Goal: Task Accomplishment & Management: Manage account settings

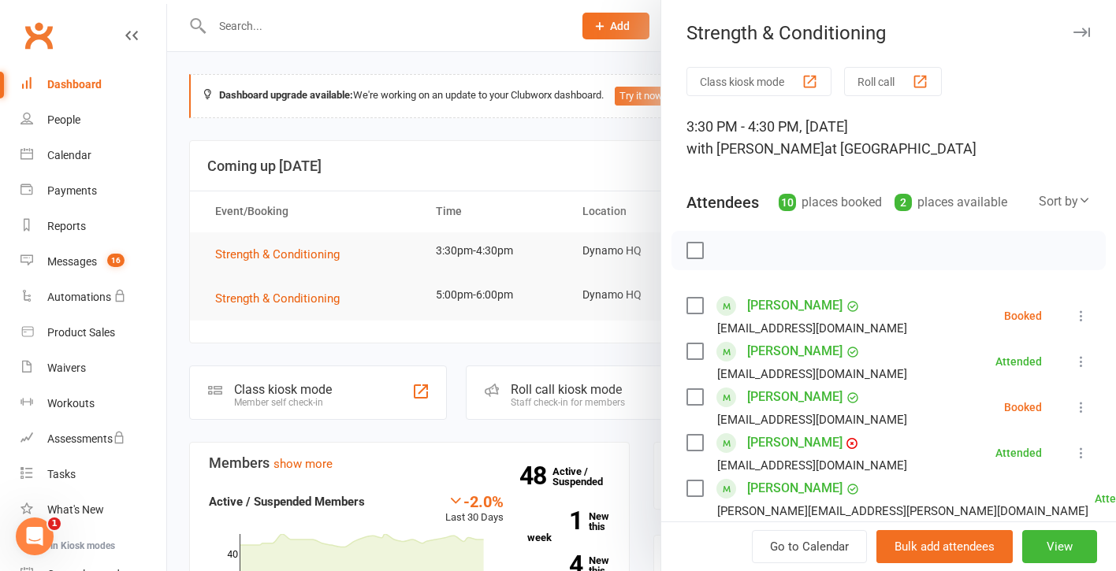
scroll to position [229, 0]
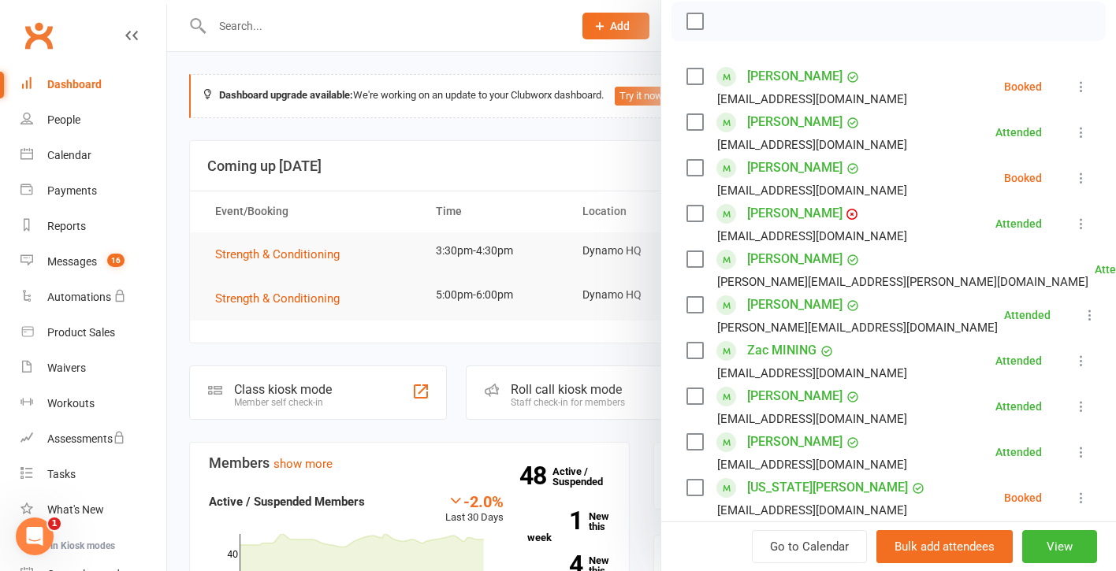
click at [252, 298] on div at bounding box center [641, 285] width 949 height 571
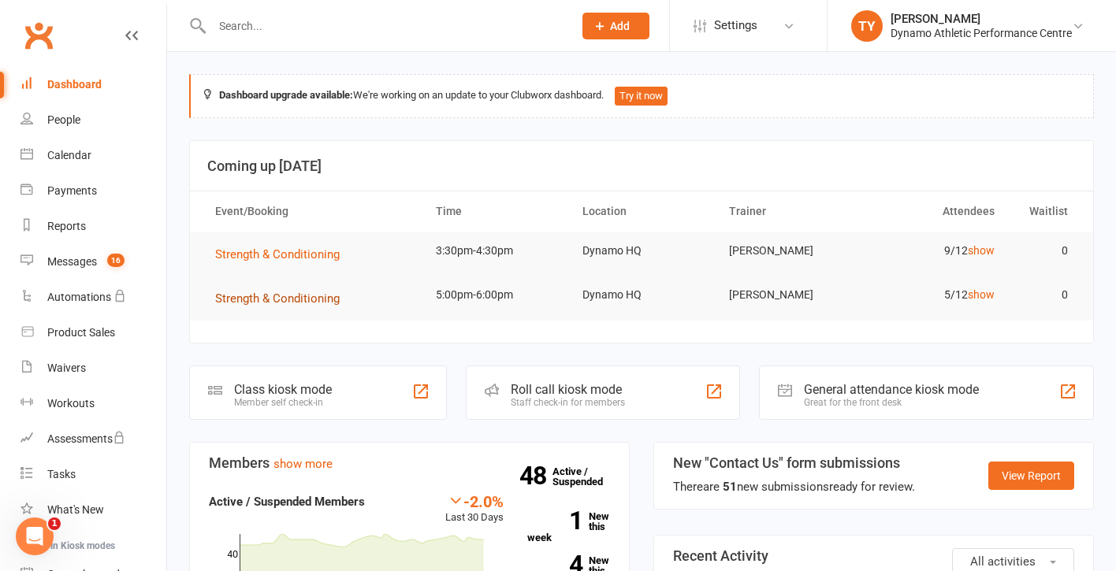
click at [270, 296] on span "Strength & Conditioning" at bounding box center [277, 299] width 125 height 14
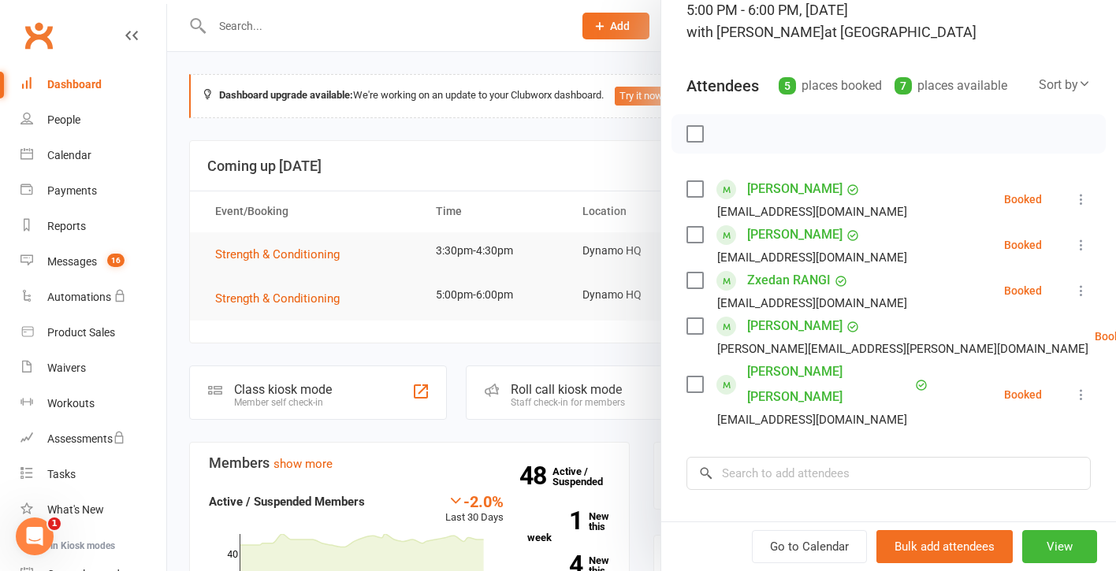
scroll to position [128, 0]
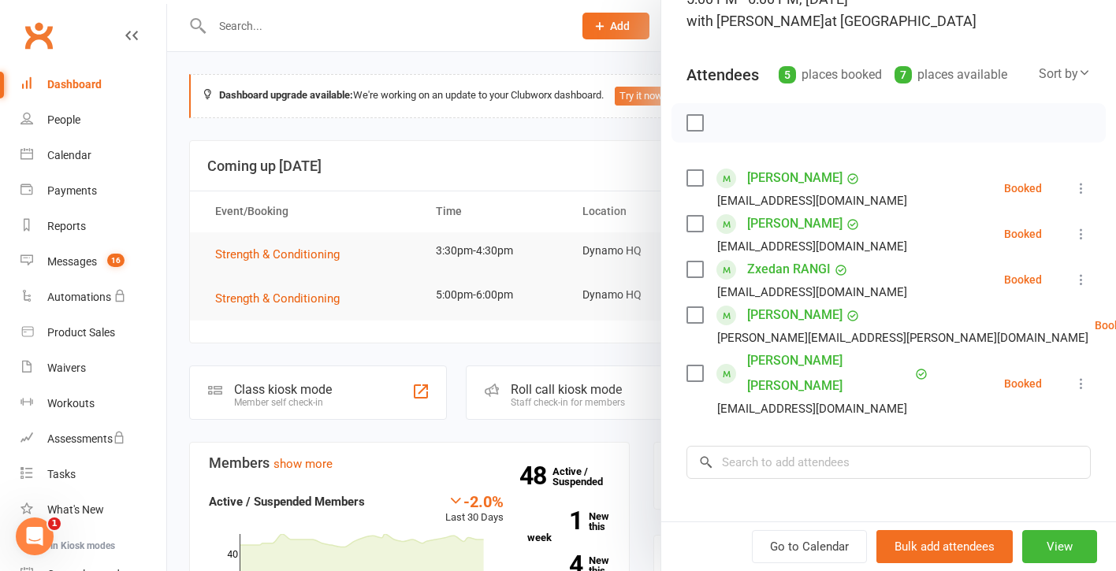
click at [694, 366] on label at bounding box center [695, 374] width 16 height 16
click at [698, 316] on label at bounding box center [695, 315] width 16 height 16
click at [694, 228] on label at bounding box center [695, 224] width 16 height 16
click at [695, 177] on label at bounding box center [695, 178] width 16 height 16
click at [731, 127] on icon "button" at bounding box center [729, 122] width 17 height 17
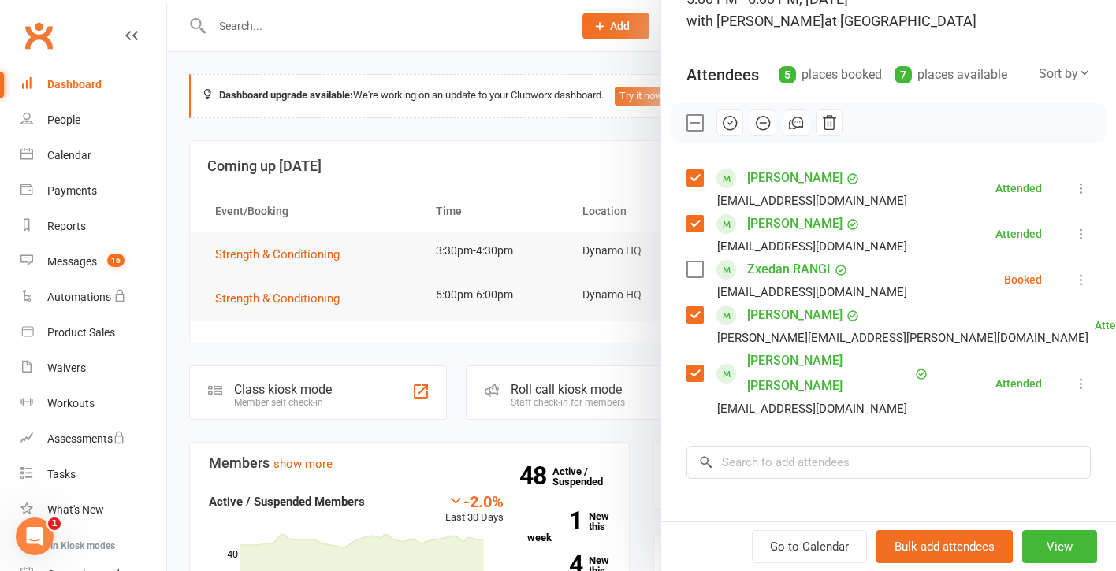
click at [698, 127] on label at bounding box center [695, 123] width 16 height 16
click at [768, 446] on input "search" at bounding box center [889, 462] width 404 height 33
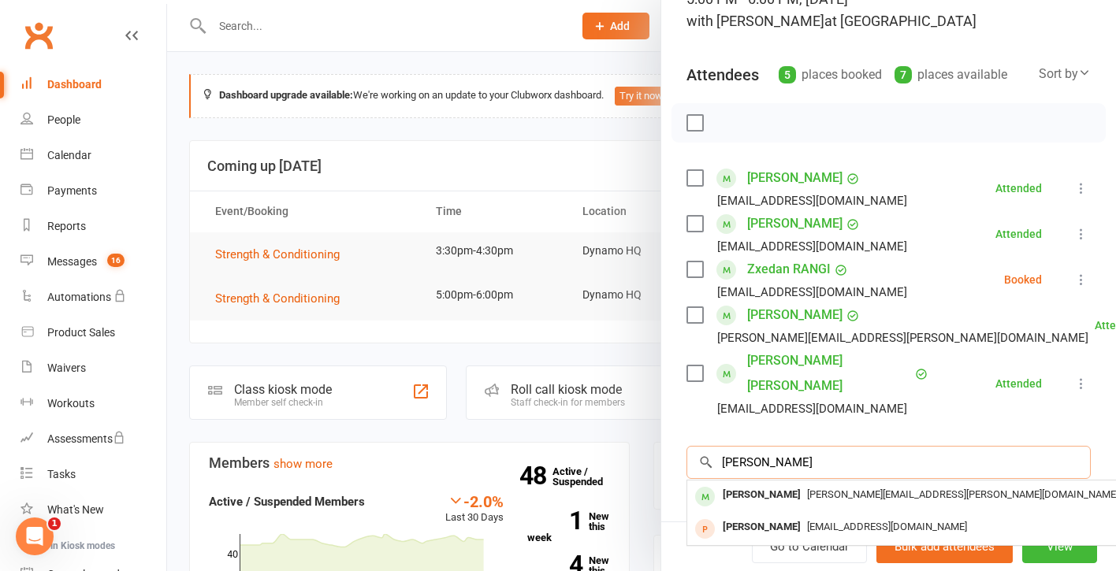
type input "[PERSON_NAME]"
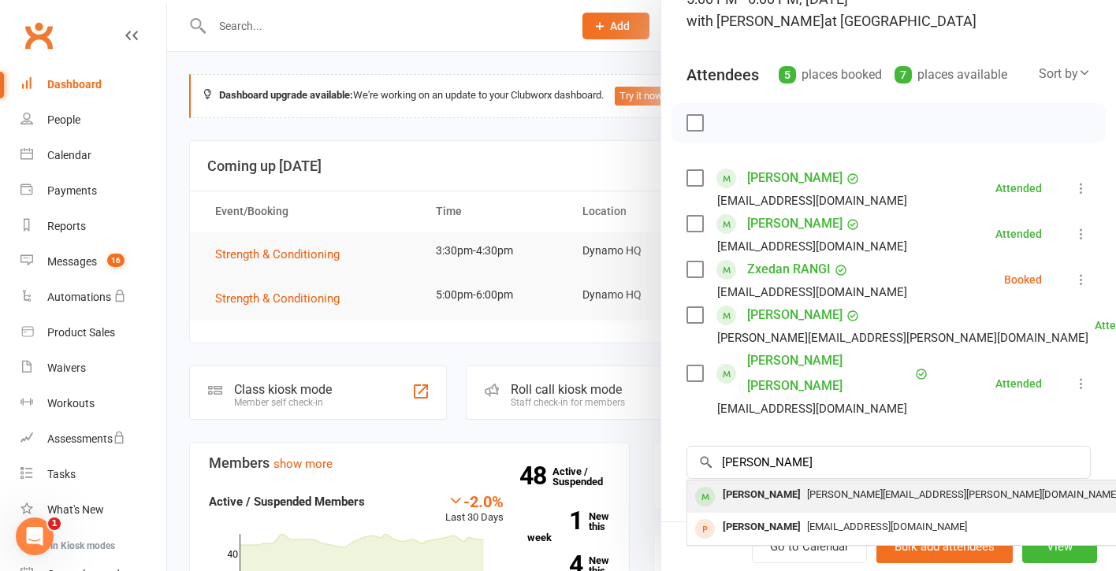
drag, startPoint x: 765, startPoint y: 448, endPoint x: 766, endPoint y: 471, distance: 22.9
click at [766, 484] on div "[PERSON_NAME]" at bounding box center [761, 495] width 91 height 23
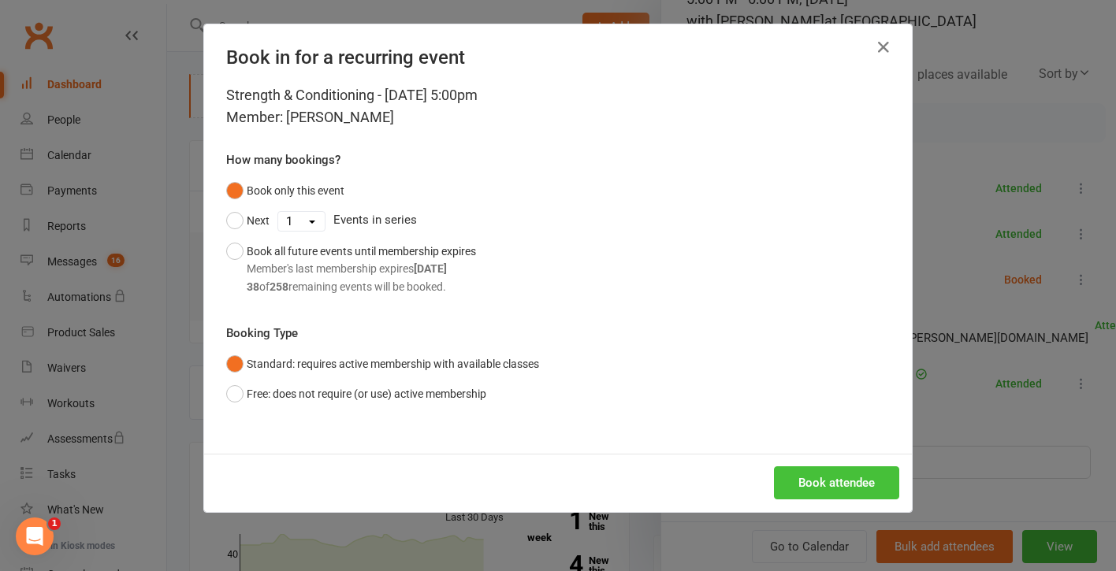
click at [820, 489] on button "Book attendee" at bounding box center [836, 483] width 125 height 33
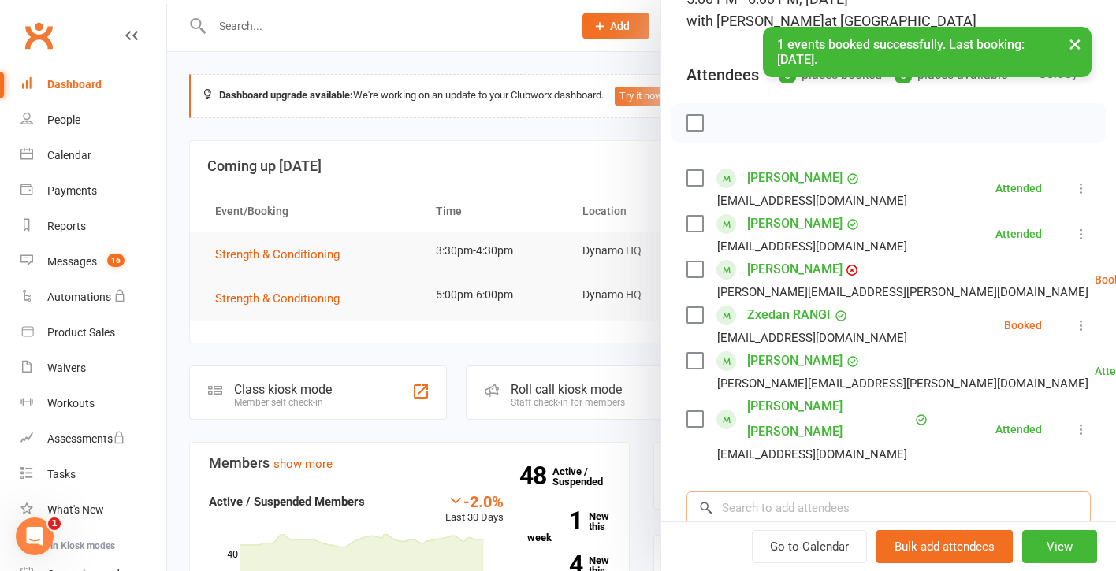
click at [726, 492] on input "search" at bounding box center [889, 508] width 404 height 33
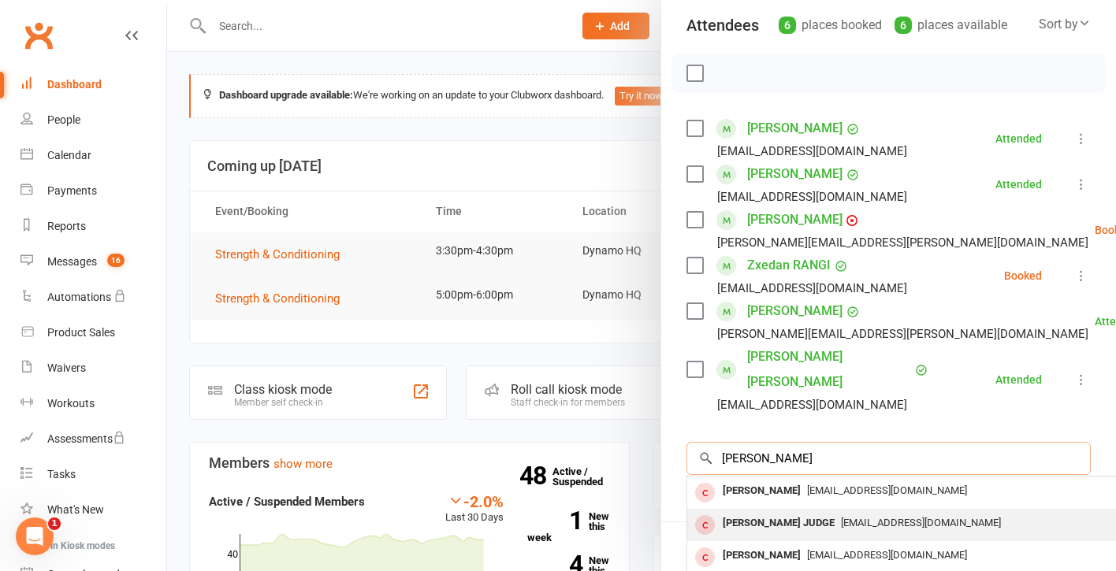
scroll to position [203, 0]
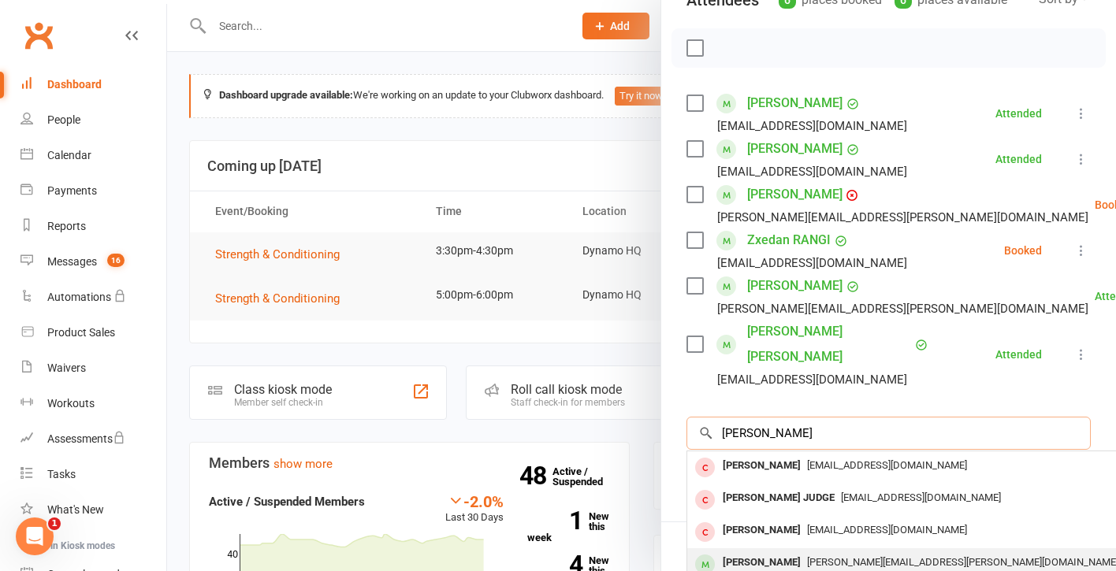
type input "[PERSON_NAME]"
click at [769, 552] on div "[PERSON_NAME]" at bounding box center [761, 563] width 91 height 23
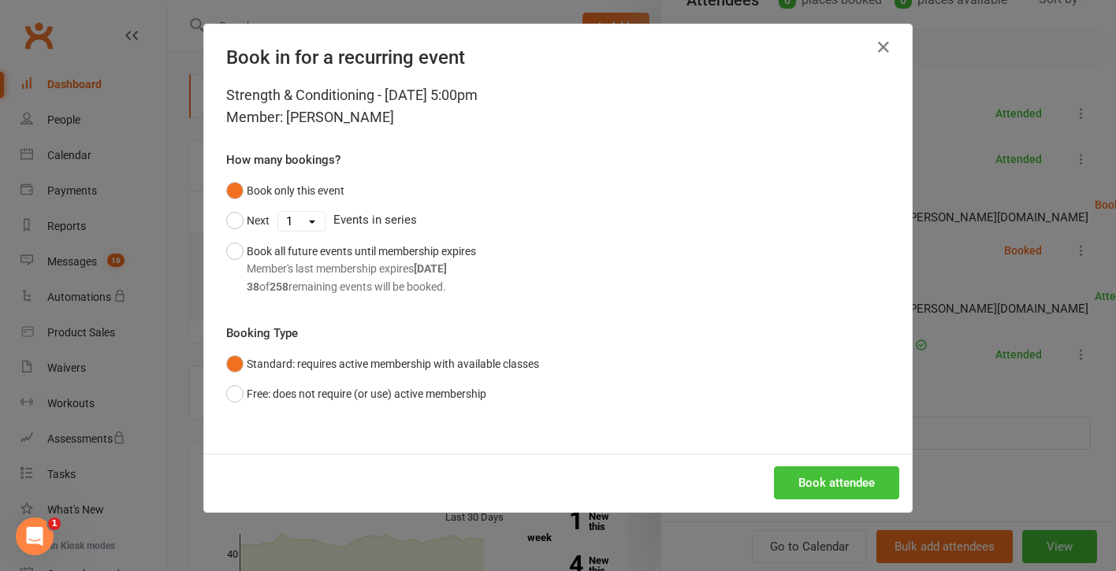
click at [840, 474] on button "Book attendee" at bounding box center [836, 483] width 125 height 33
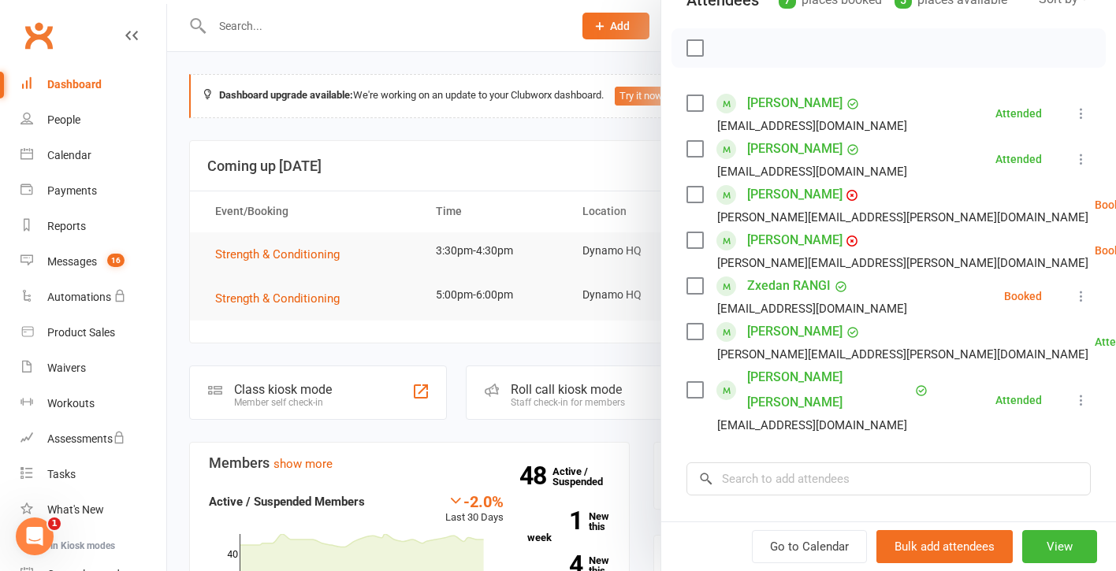
click at [687, 192] on label at bounding box center [695, 195] width 16 height 16
click at [692, 240] on label at bounding box center [695, 241] width 16 height 16
click at [726, 45] on icon "button" at bounding box center [729, 47] width 17 height 17
click at [694, 48] on label at bounding box center [695, 48] width 16 height 16
